Goal: Use online tool/utility: Use online tool/utility

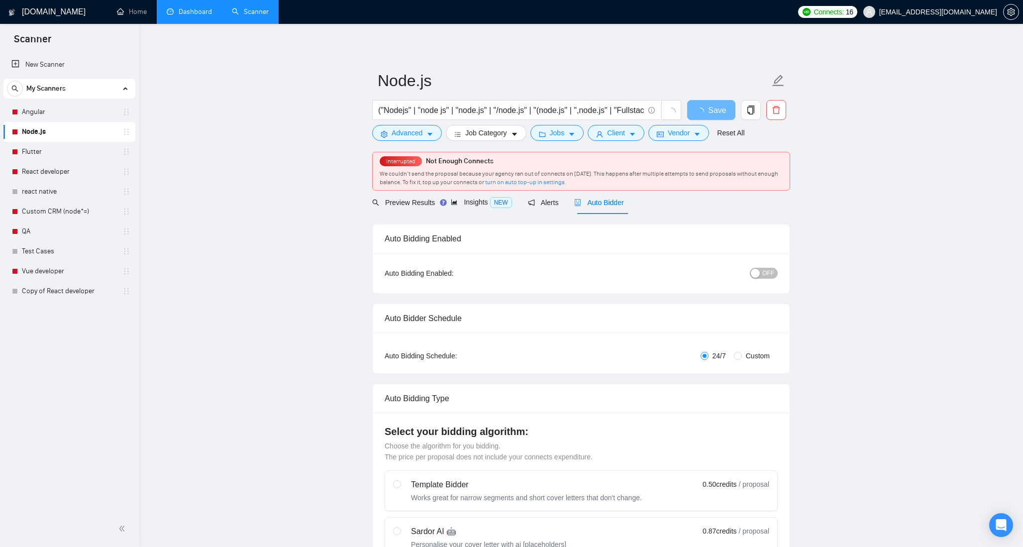
click at [185, 13] on link "Dashboard" at bounding box center [189, 11] width 45 height 8
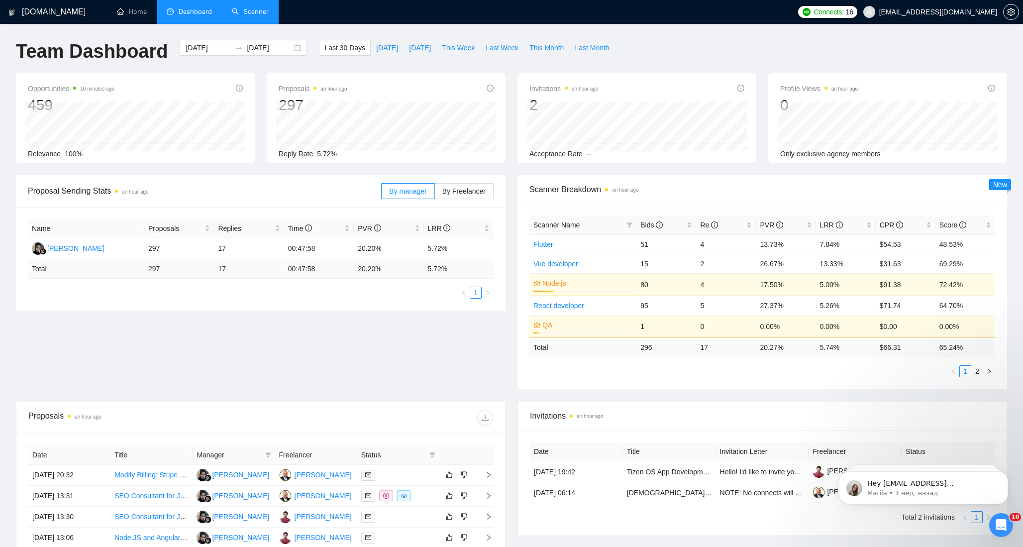
click at [255, 12] on link "Scanner" at bounding box center [250, 11] width 37 height 8
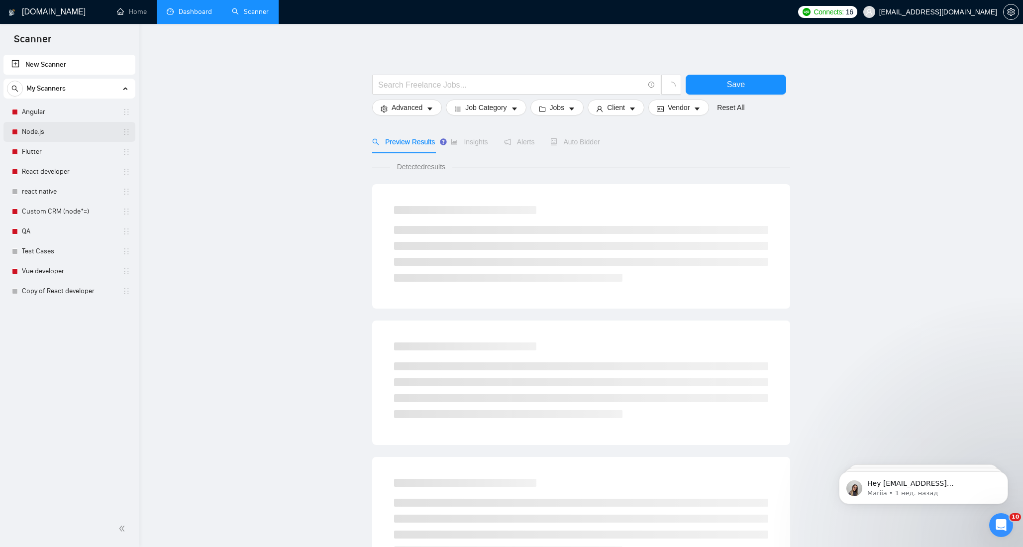
click at [40, 123] on link "Node.js" at bounding box center [69, 132] width 95 height 20
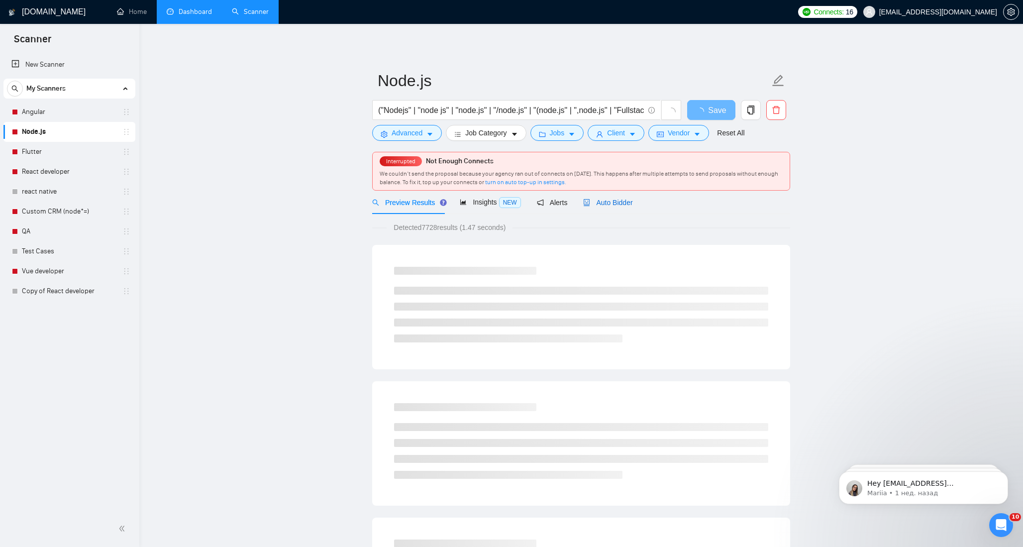
click at [622, 201] on span "Auto Bidder" at bounding box center [607, 203] width 49 height 8
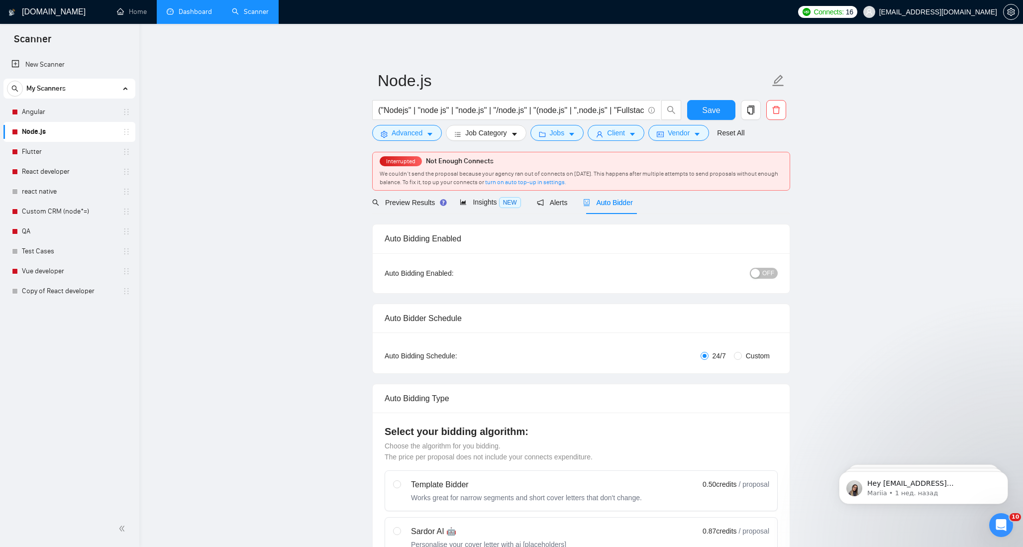
click at [622, 201] on span "Auto Bidder" at bounding box center [607, 203] width 49 height 8
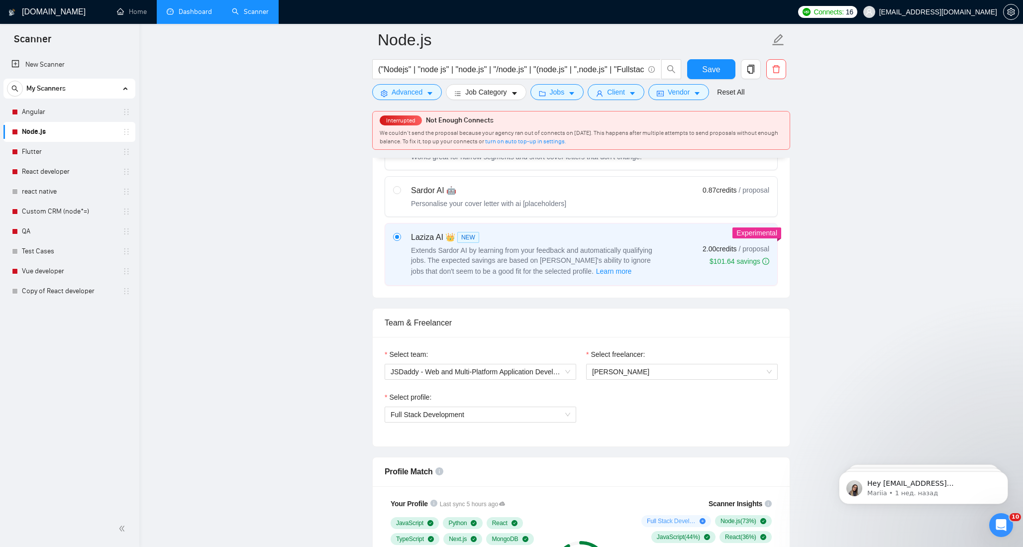
scroll to position [315, 0]
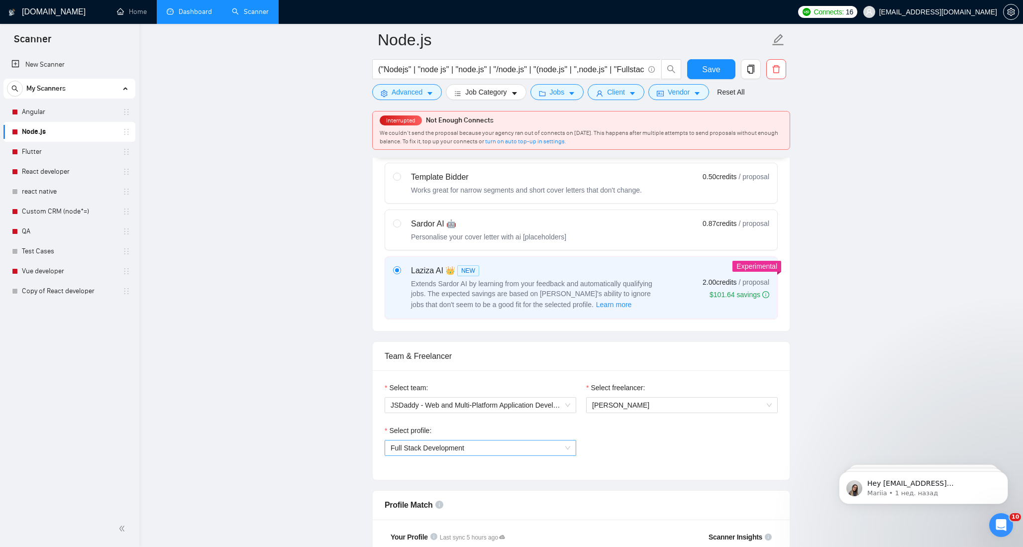
click at [523, 453] on span "Full Stack Development" at bounding box center [481, 447] width 180 height 15
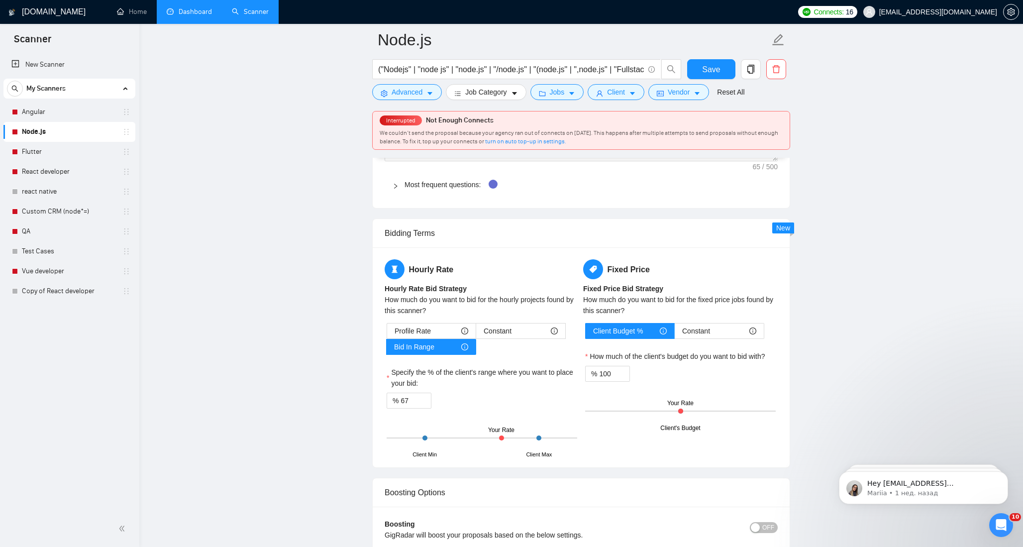
scroll to position [1534, 0]
